Goal: Information Seeking & Learning: Check status

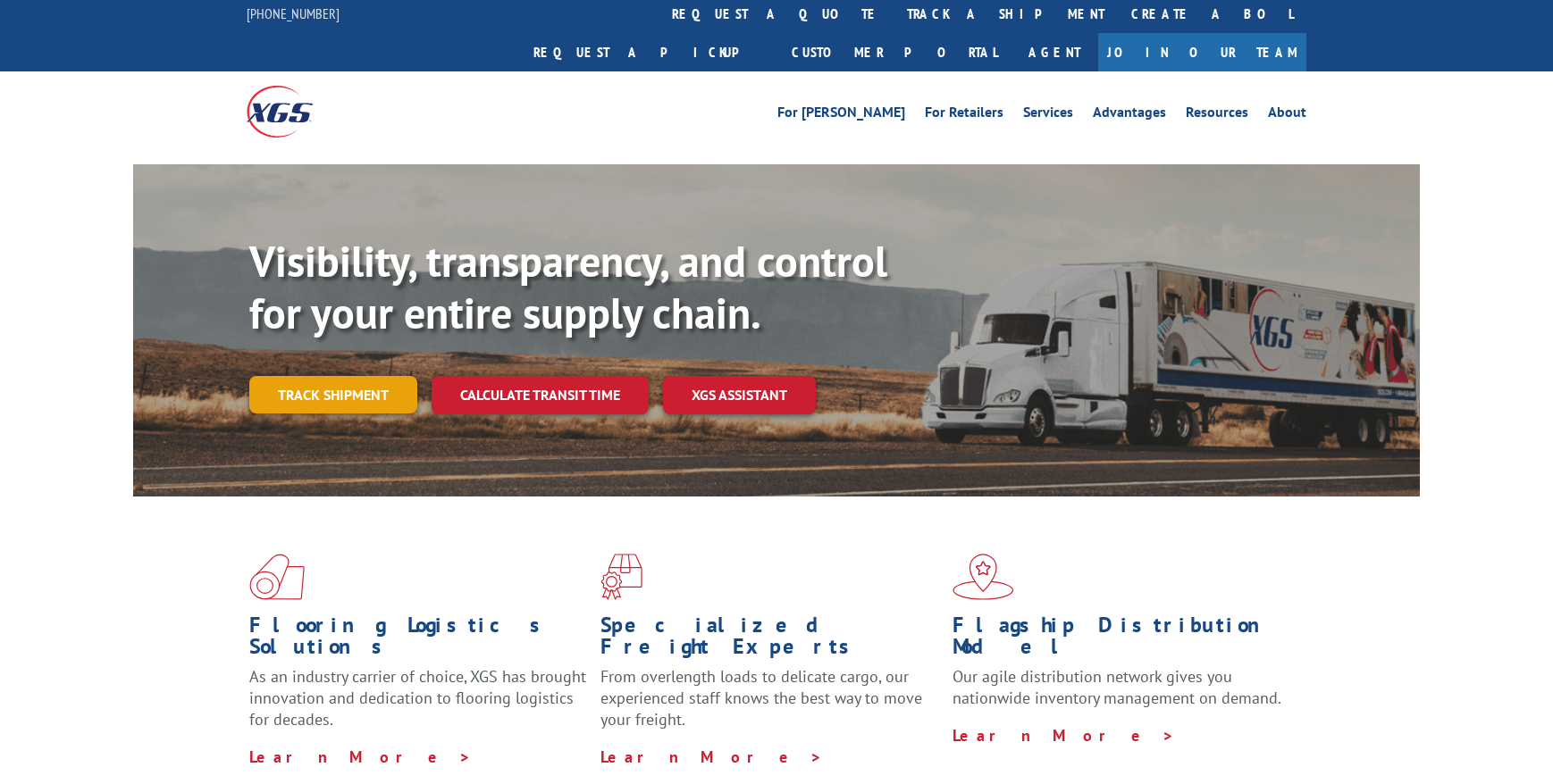
scroll to position [5, 0]
click at [357, 376] on link "Track shipment" at bounding box center [333, 395] width 168 height 38
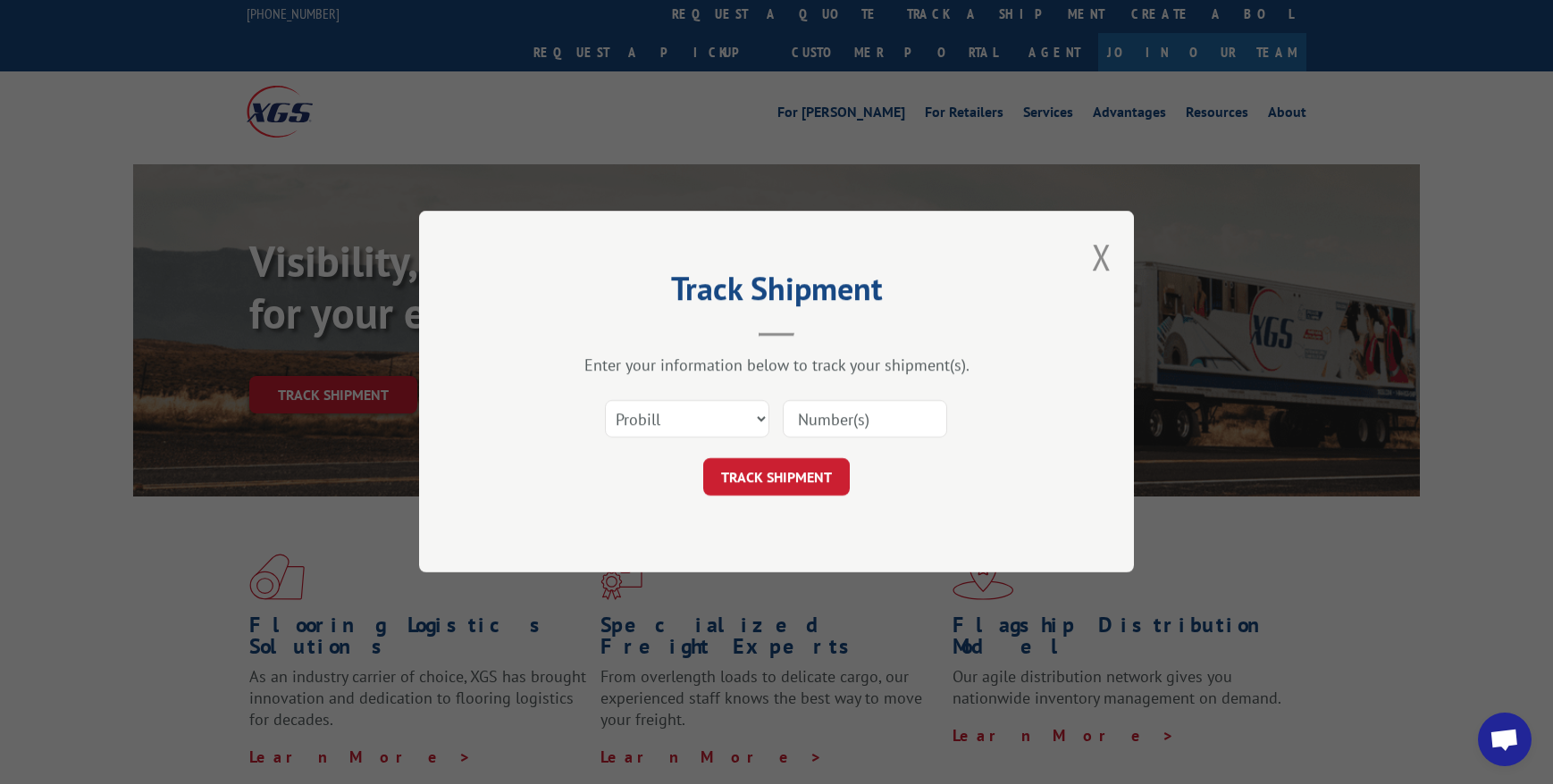
click at [815, 415] on input at bounding box center [865, 420] width 165 height 38
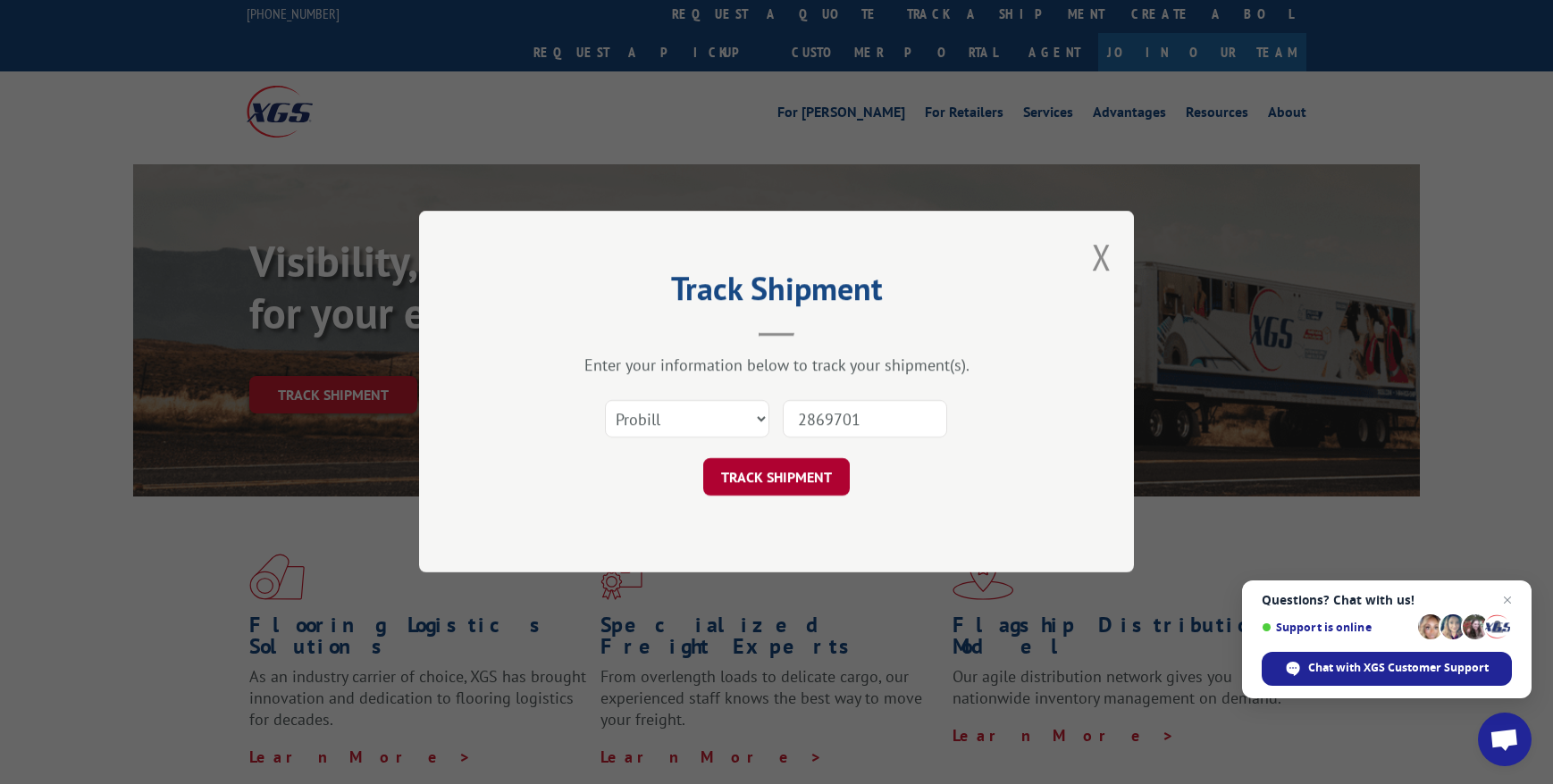
type input "2869701"
drag, startPoint x: 743, startPoint y: 484, endPoint x: 747, endPoint y: 495, distance: 11.7
click at [743, 484] on button "TRACK SHIPMENT" at bounding box center [776, 478] width 147 height 38
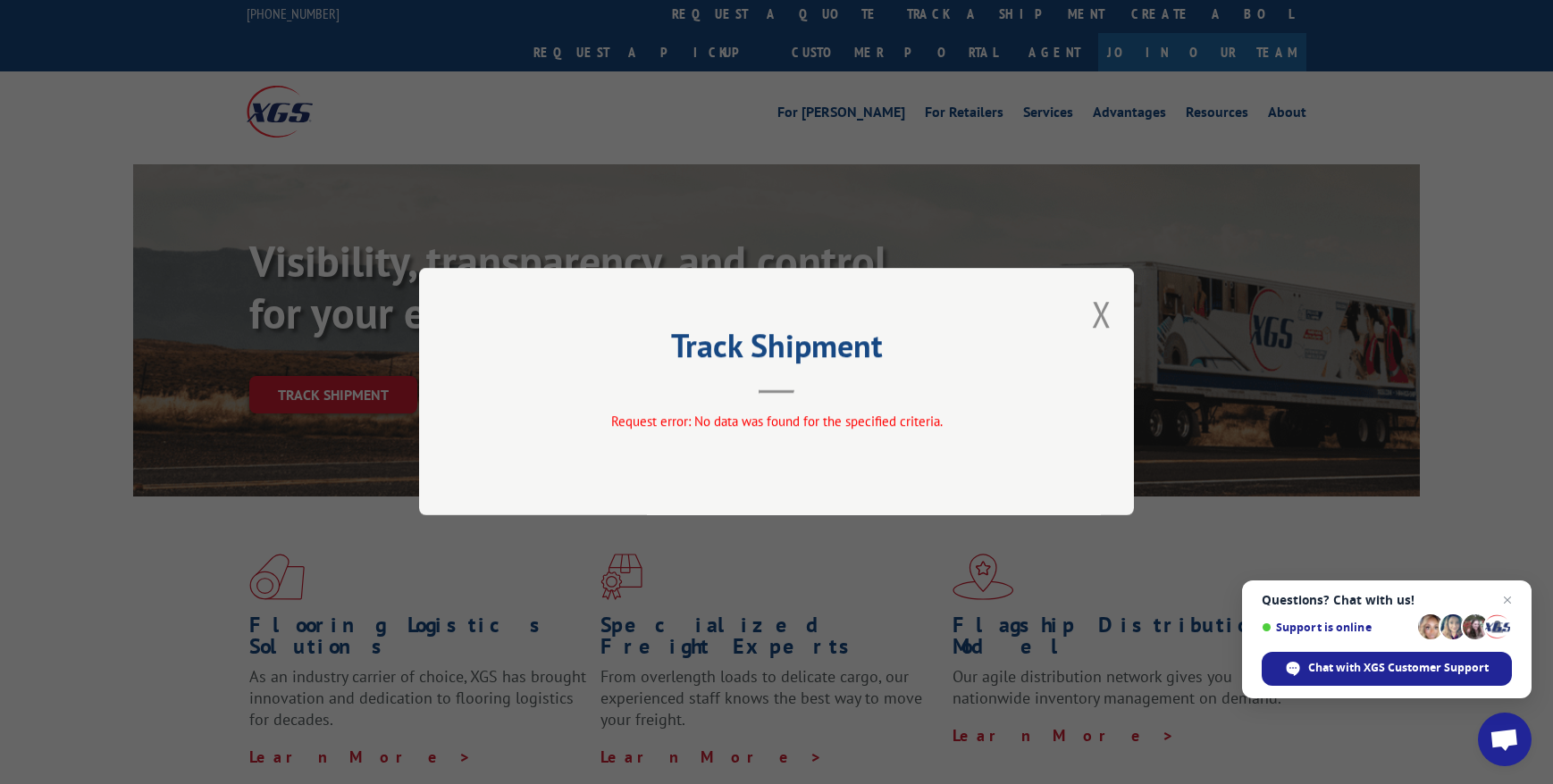
click at [1509, 600] on span "Close chat" at bounding box center [1507, 601] width 21 height 21
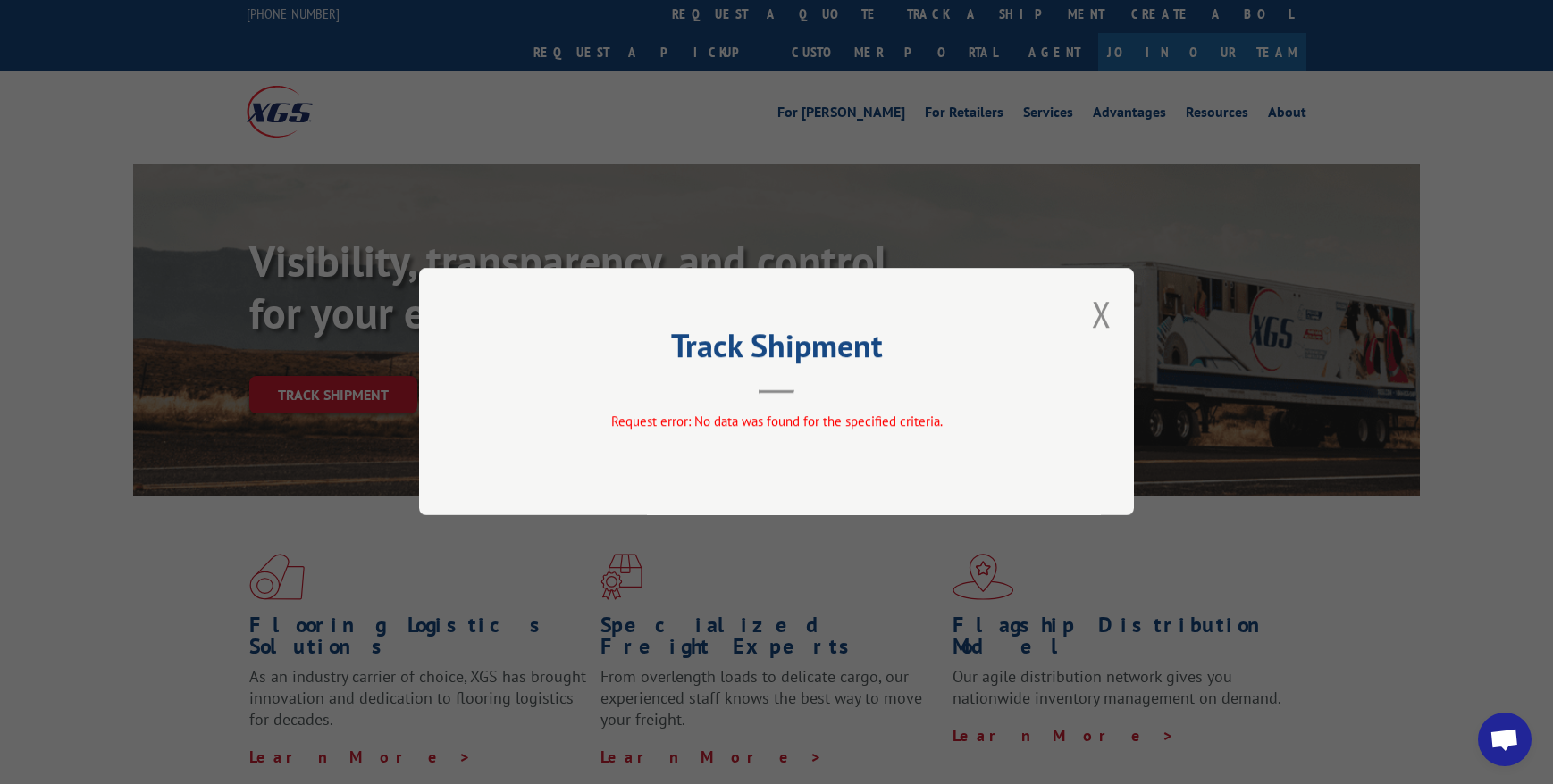
drag, startPoint x: 1104, startPoint y: 311, endPoint x: 1108, endPoint y: 321, distance: 10.8
click at [1105, 313] on button "Close modal" at bounding box center [1102, 313] width 20 height 47
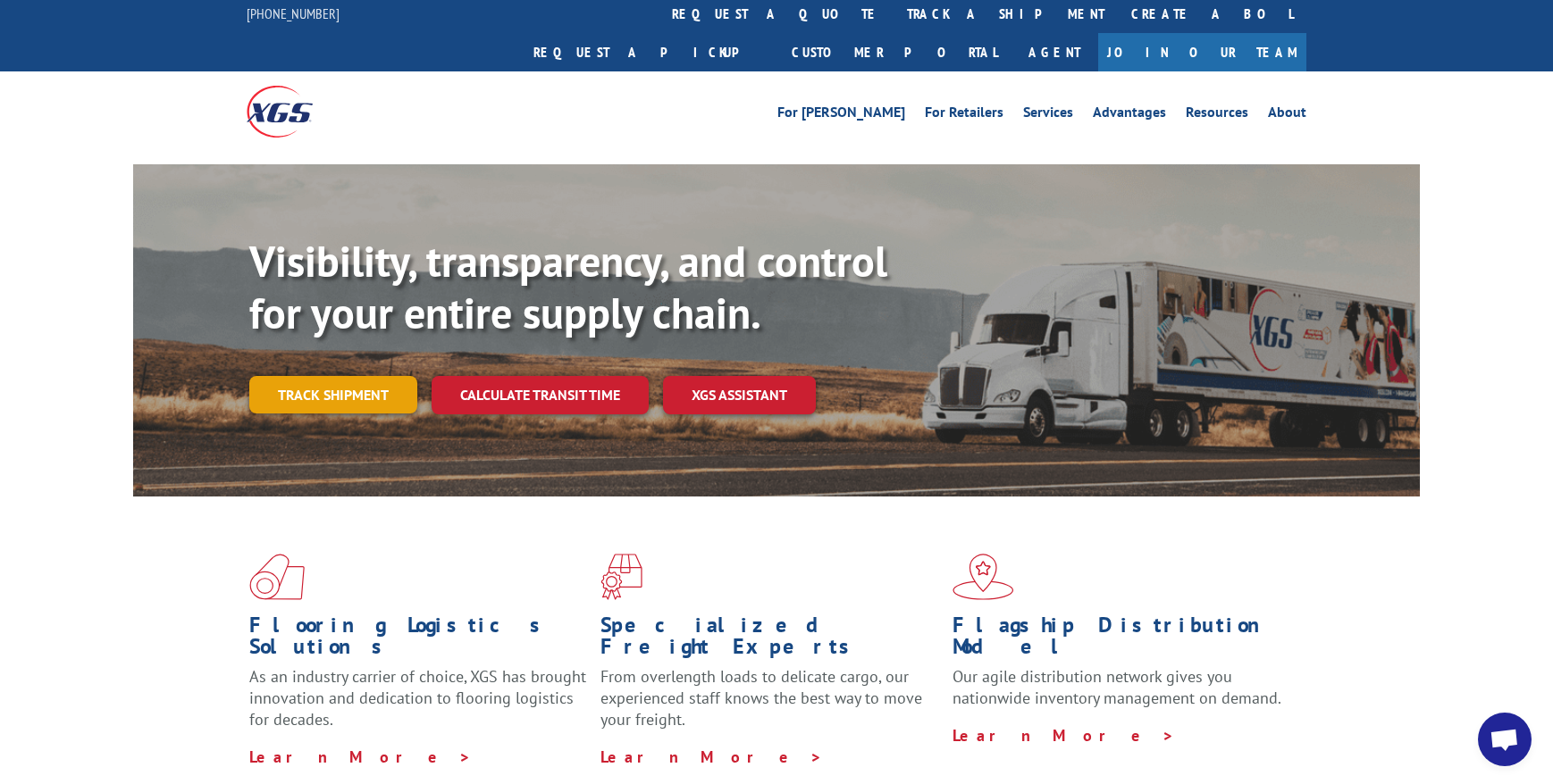
click at [325, 376] on link "Track shipment" at bounding box center [333, 395] width 168 height 38
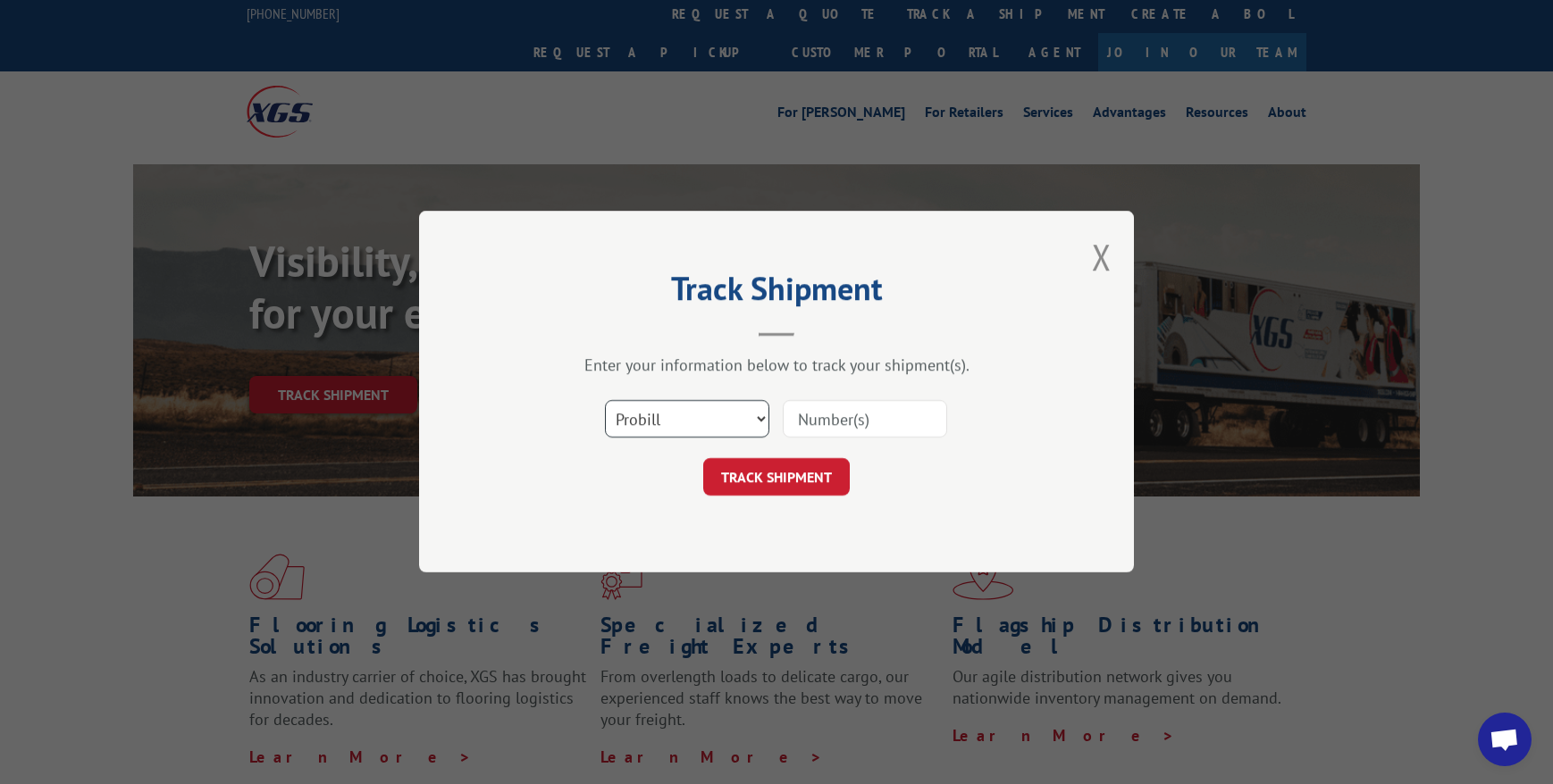
select select "bol"
click at [875, 412] on input at bounding box center [865, 420] width 165 height 38
type input "2869701"
click at [796, 481] on button "TRACK SHIPMENT" at bounding box center [776, 478] width 147 height 38
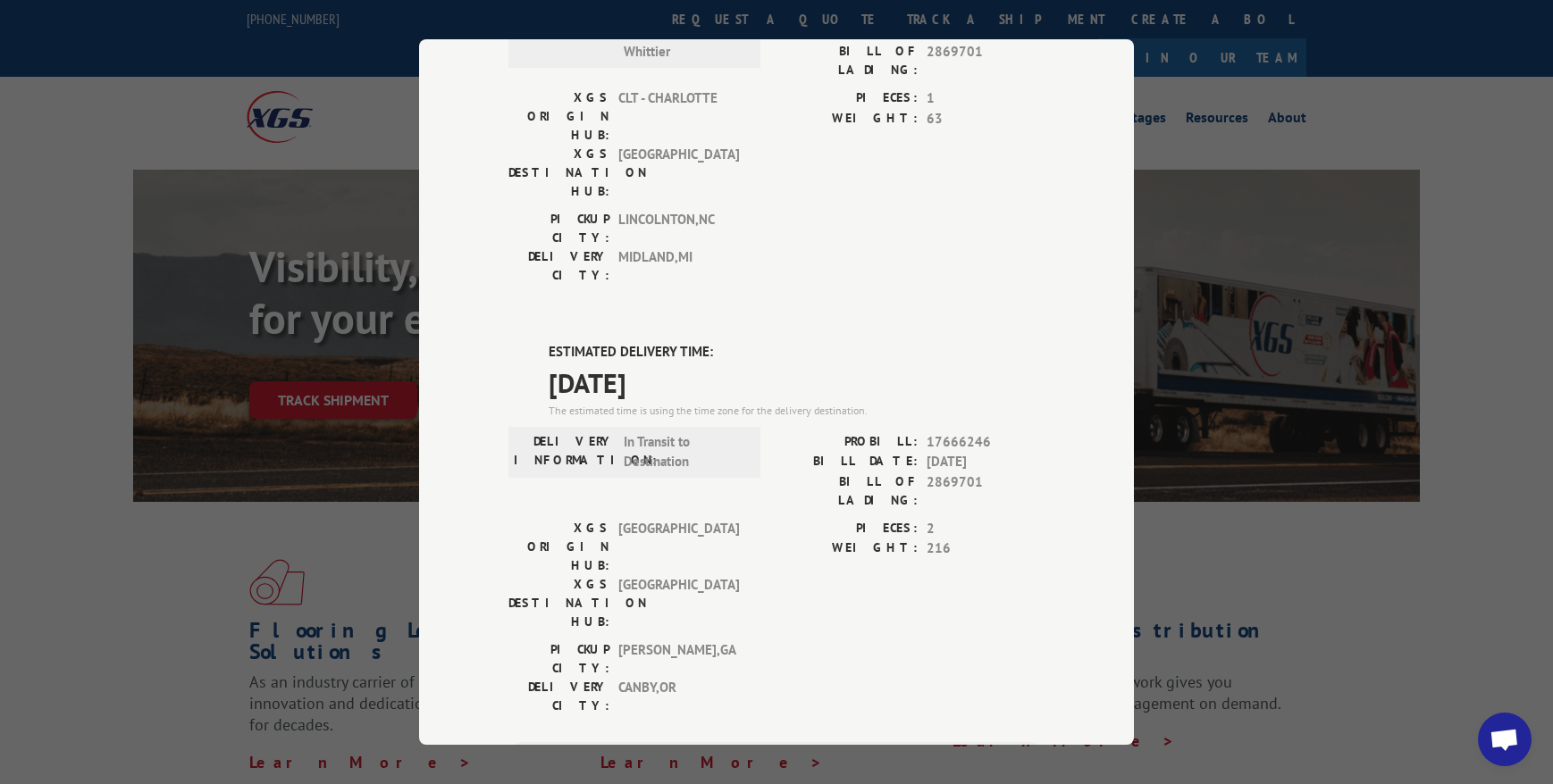
scroll to position [0, 0]
drag, startPoint x: 1187, startPoint y: 309, endPoint x: 1332, endPoint y: 543, distance: 275.3
click at [1187, 309] on div "Track Shipment DELIVERED DELIVERY INFORMATION: [DATE] 01:05 pm Whittier PROBILL…" at bounding box center [776, 392] width 1553 height 784
